Goal: Use online tool/utility: Utilize a website feature to perform a specific function

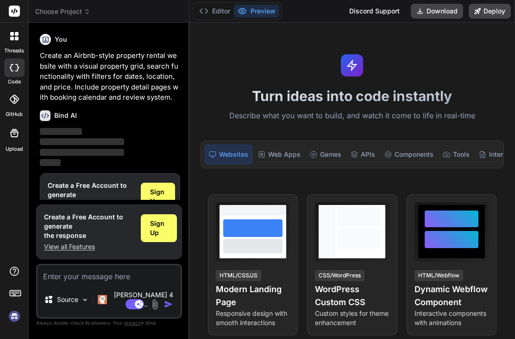
scroll to position [30, 0]
type textarea "x"
click at [284, 151] on div "Web Apps" at bounding box center [279, 153] width 50 height 19
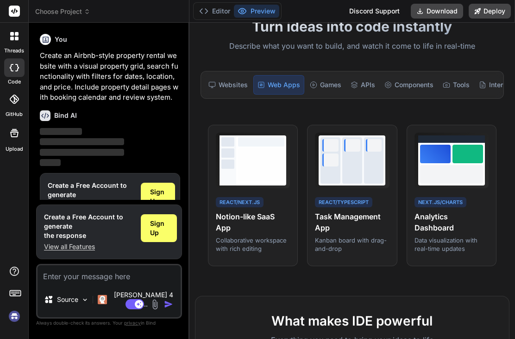
scroll to position [30, 0]
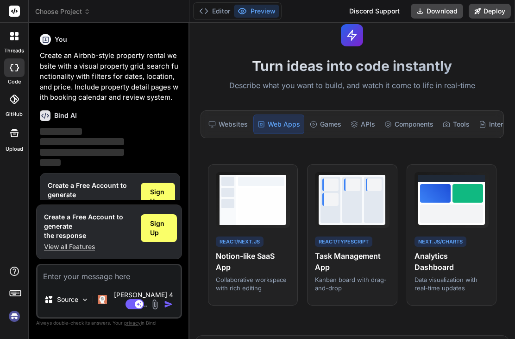
click at [331, 121] on div "Games" at bounding box center [325, 123] width 39 height 19
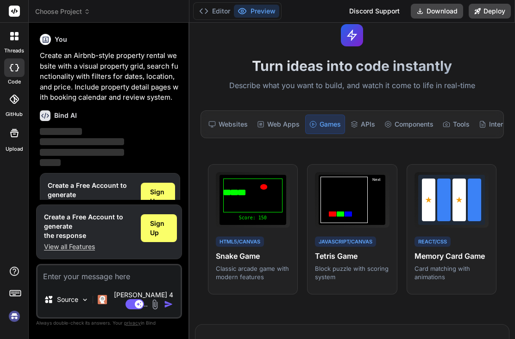
click at [367, 122] on div "APIs" at bounding box center [363, 123] width 32 height 19
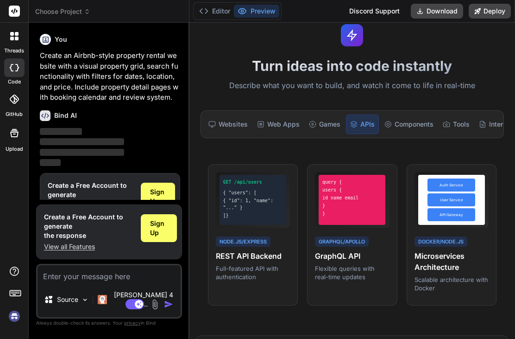
click at [412, 128] on div "Components" at bounding box center [409, 123] width 56 height 19
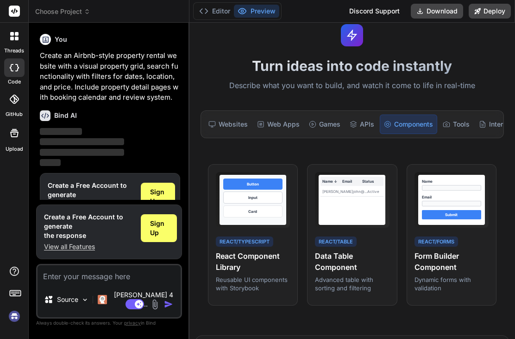
click at [457, 122] on div "Tools" at bounding box center [456, 123] width 34 height 19
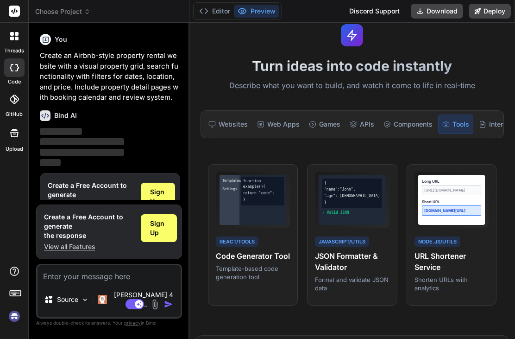
click at [490, 120] on div "Internal Tools" at bounding box center [504, 123] width 59 height 19
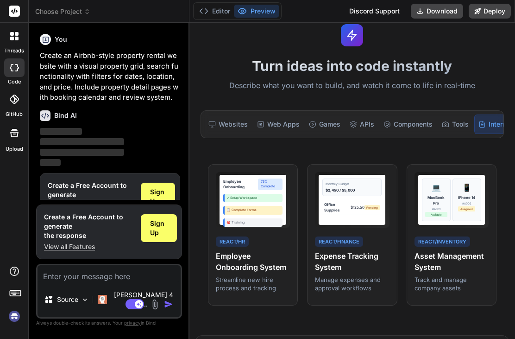
click at [21, 32] on div at bounding box center [14, 35] width 19 height 19
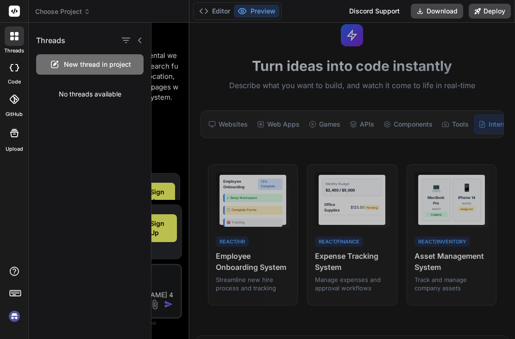
click at [19, 108] on div at bounding box center [14, 99] width 20 height 20
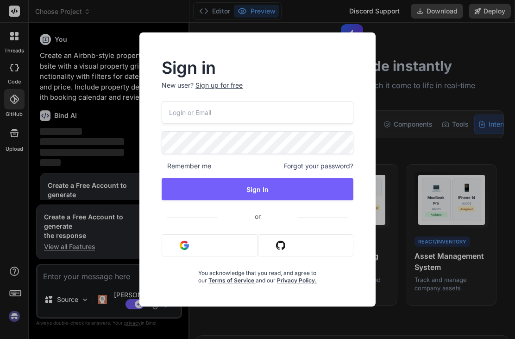
click at [401, 38] on div "Sign in New user? Sign up for free Remember me Forgot your password? Sign In or…" at bounding box center [257, 169] width 515 height 339
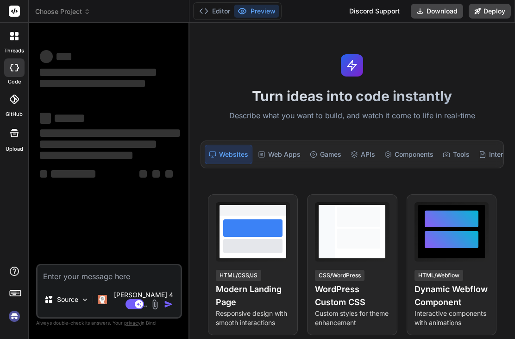
type textarea "x"
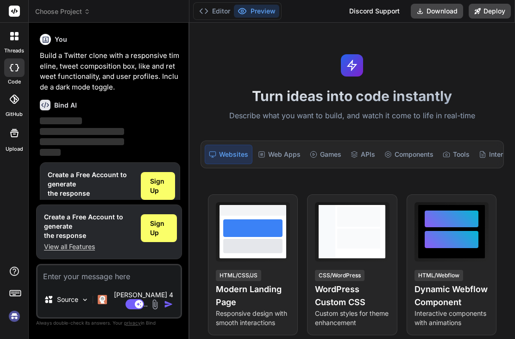
click at [281, 144] on div "Web Apps" at bounding box center [279, 153] width 50 height 19
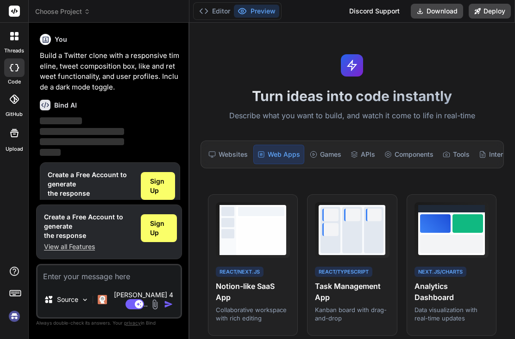
click at [330, 144] on div "Games" at bounding box center [325, 153] width 39 height 19
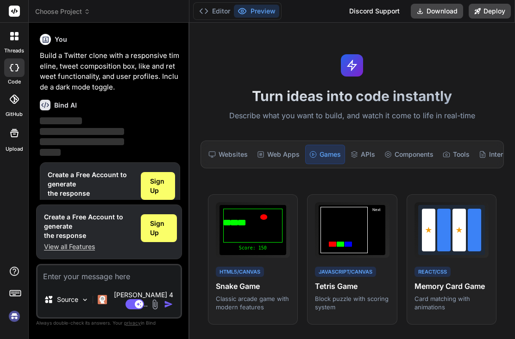
click at [364, 144] on div "APIs" at bounding box center [363, 153] width 32 height 19
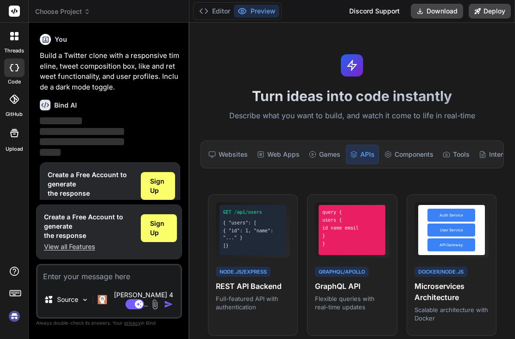
click at [405, 144] on div "Components" at bounding box center [409, 153] width 56 height 19
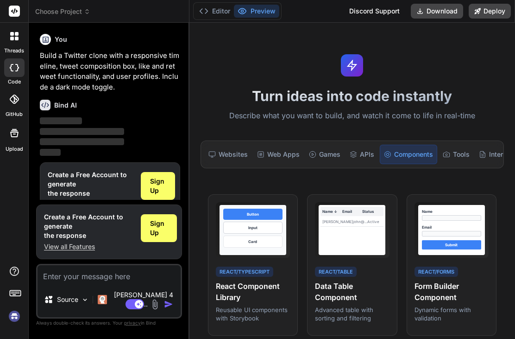
click at [454, 144] on div "Tools" at bounding box center [456, 153] width 34 height 19
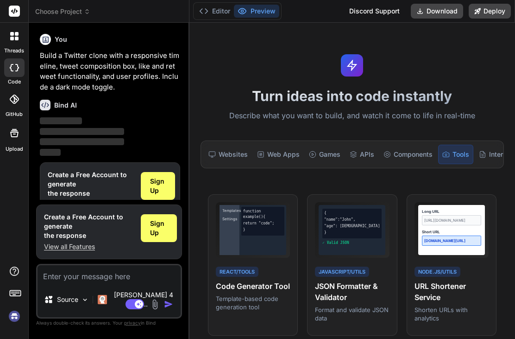
click at [485, 150] on icon at bounding box center [482, 153] width 7 height 7
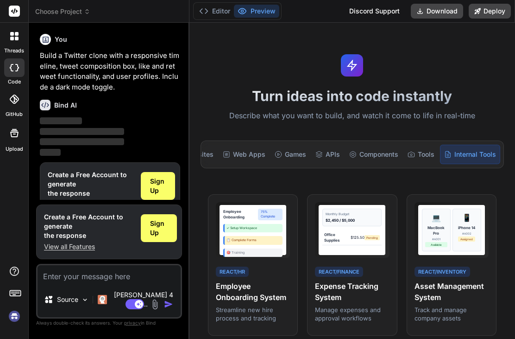
scroll to position [0, 34]
